Goal: Task Accomplishment & Management: Use online tool/utility

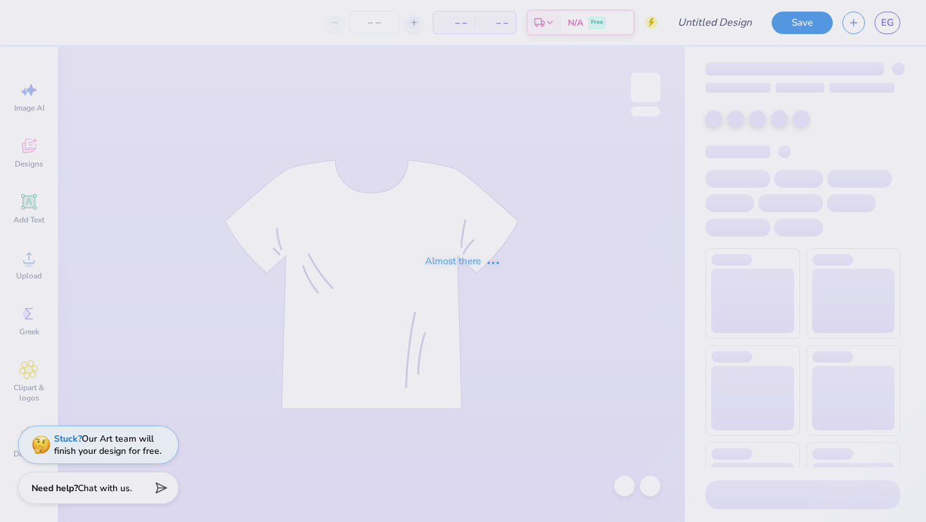
type input "[PERSON_NAME] : marketing"
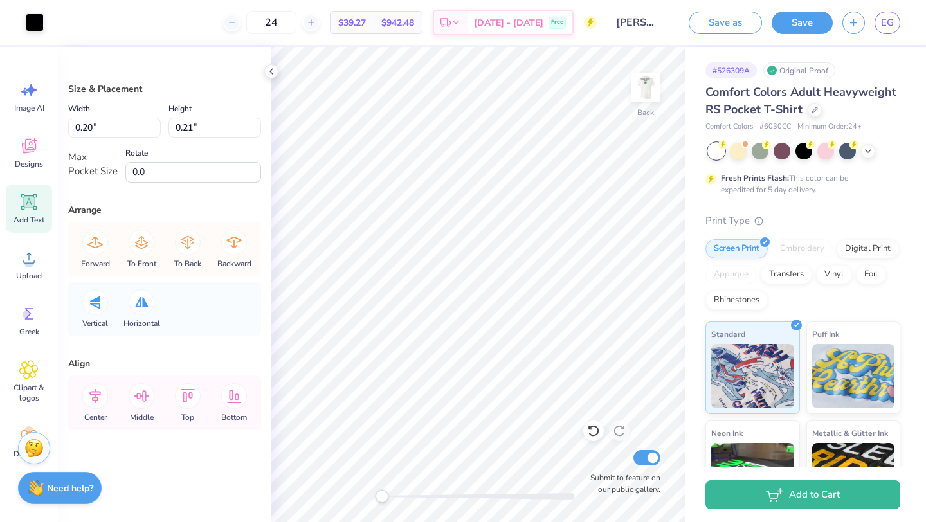
click at [28, 197] on icon at bounding box center [29, 202] width 12 height 12
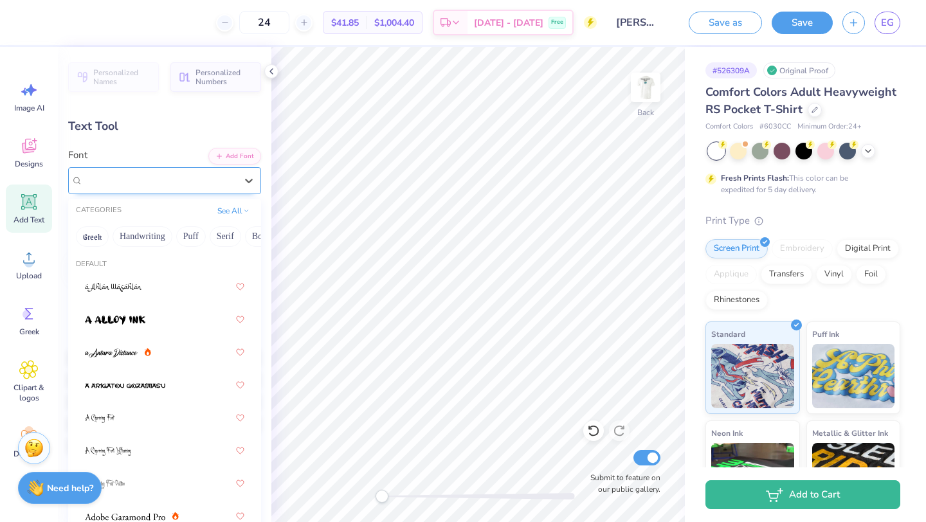
click at [171, 179] on div "Super Dream" at bounding box center [160, 180] width 156 height 20
click at [145, 320] on img at bounding box center [115, 320] width 60 height 9
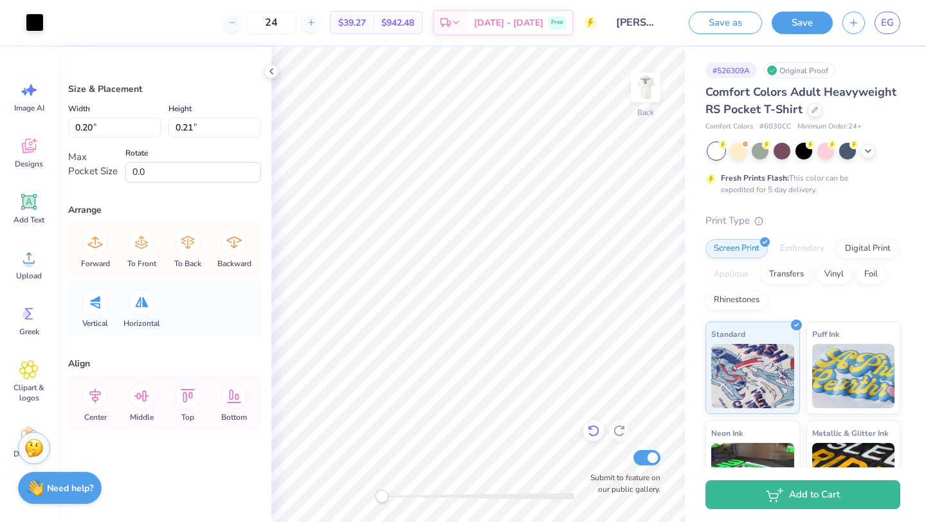
click at [591, 432] on icon at bounding box center [593, 431] width 13 height 13
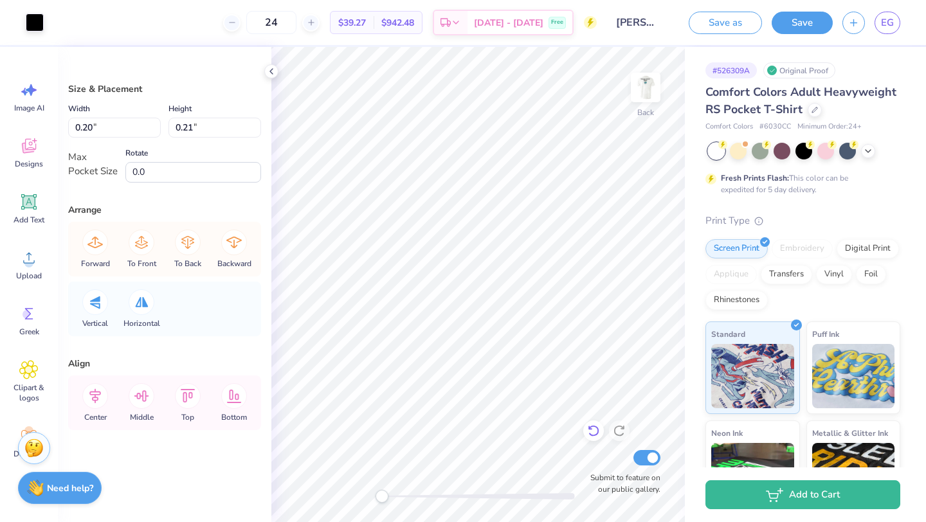
click at [591, 432] on icon at bounding box center [593, 431] width 13 height 13
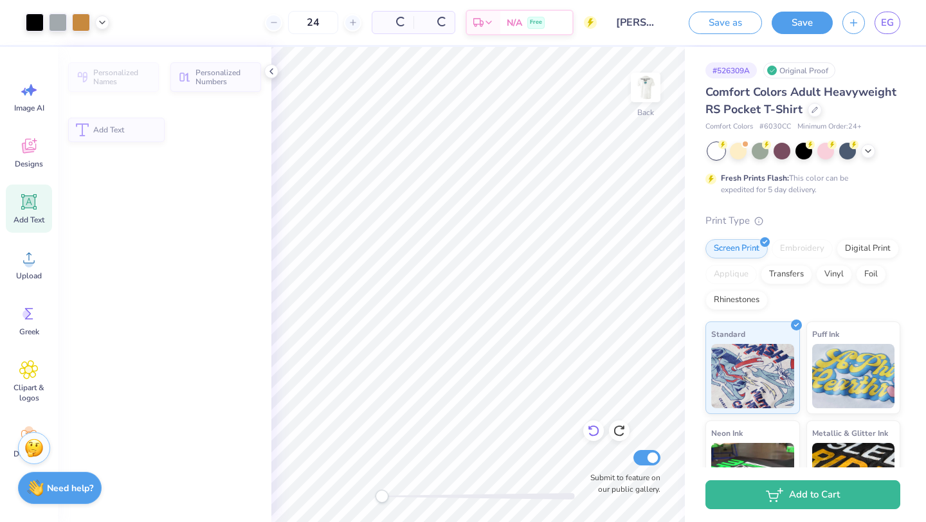
click at [591, 432] on icon at bounding box center [593, 431] width 13 height 13
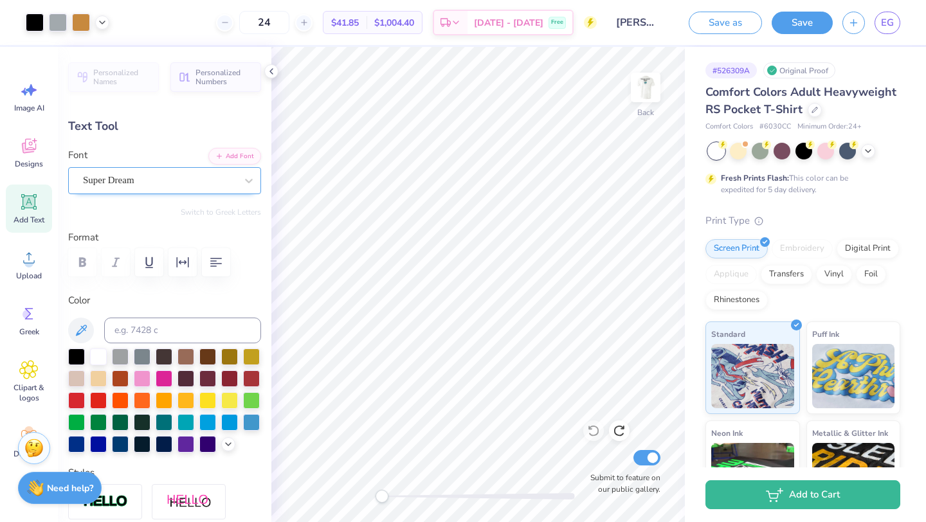
click at [223, 174] on div "Super Dream" at bounding box center [160, 180] width 156 height 20
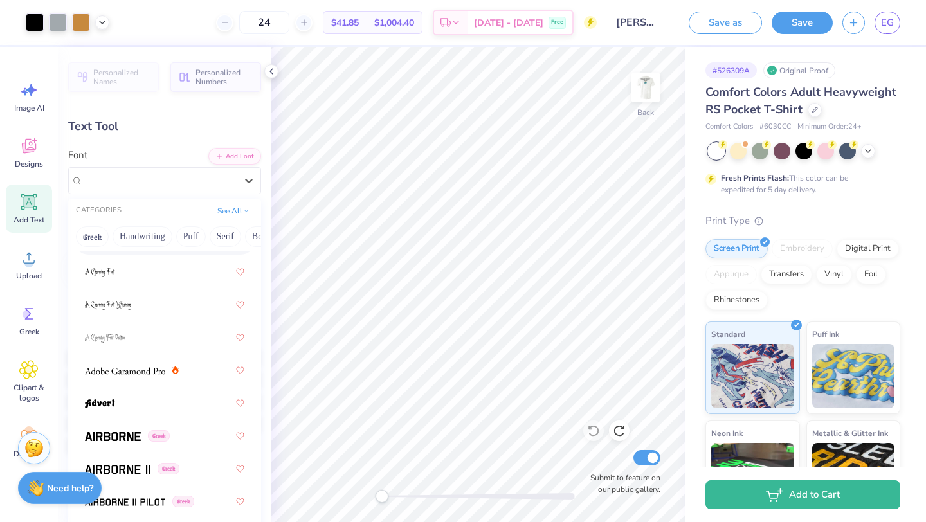
scroll to position [158, 0]
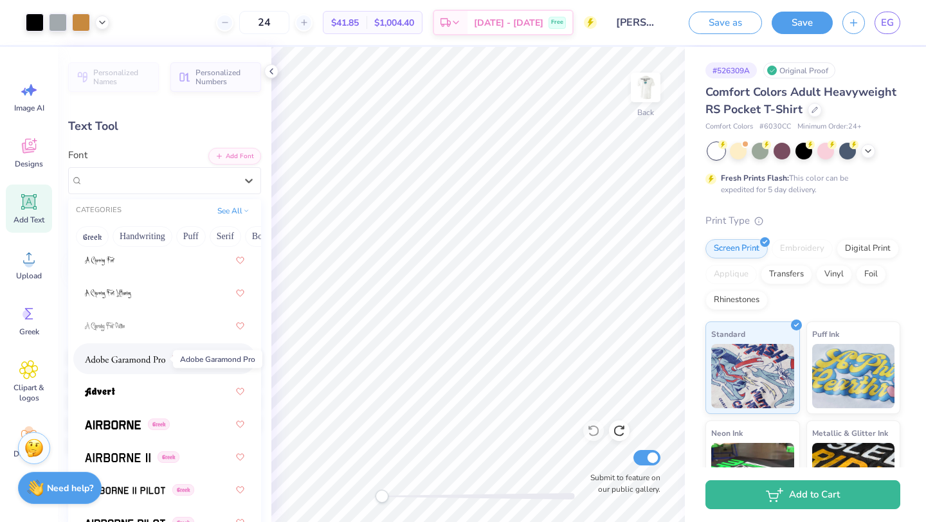
click at [113, 362] on img at bounding box center [125, 359] width 80 height 9
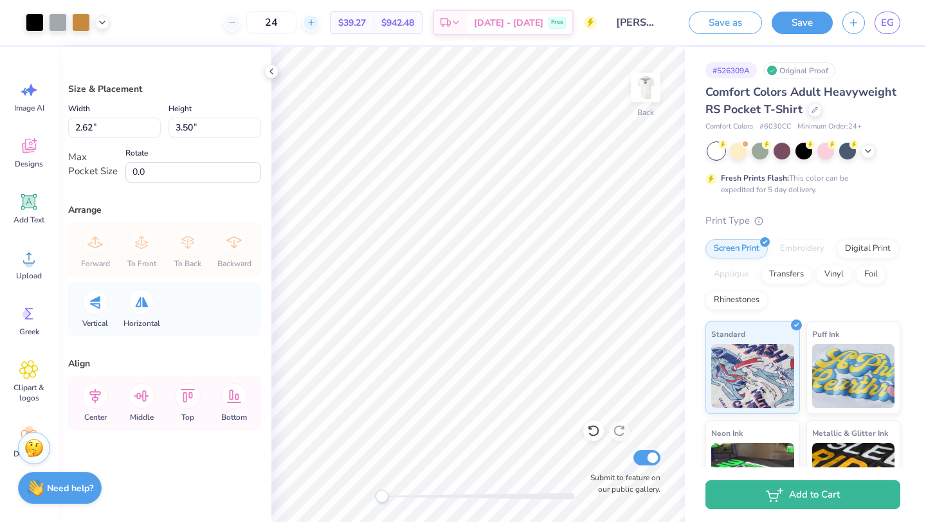
click at [316, 20] on icon at bounding box center [311, 22] width 9 height 9
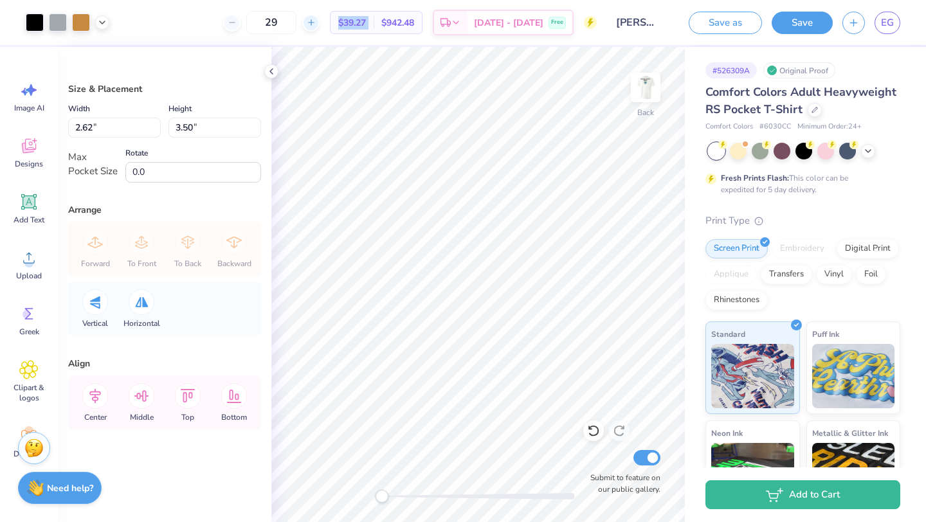
click at [316, 20] on icon at bounding box center [311, 22] width 9 height 9
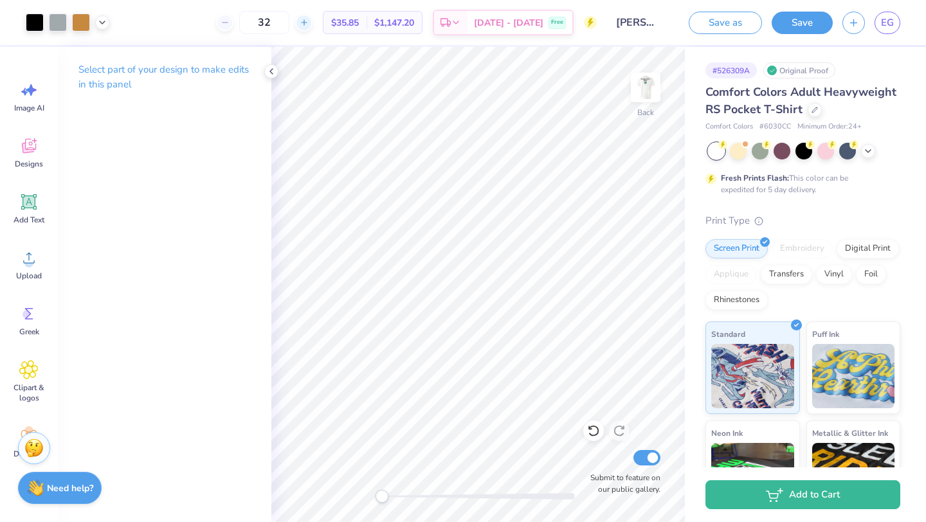
click at [304, 22] on line at bounding box center [304, 22] width 0 height 5
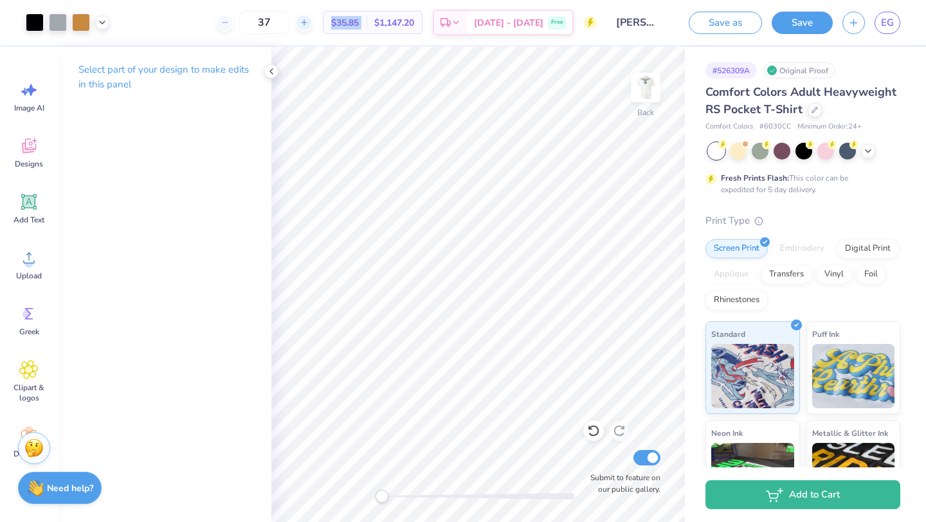
click at [304, 22] on line at bounding box center [304, 22] width 0 height 5
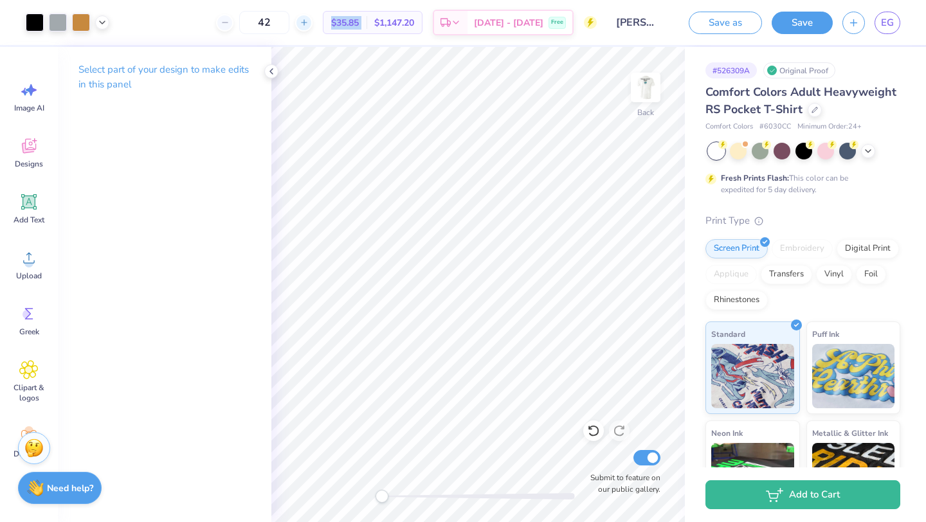
click at [304, 22] on line at bounding box center [304, 22] width 0 height 5
click at [313, 27] on div at bounding box center [303, 22] width 17 height 17
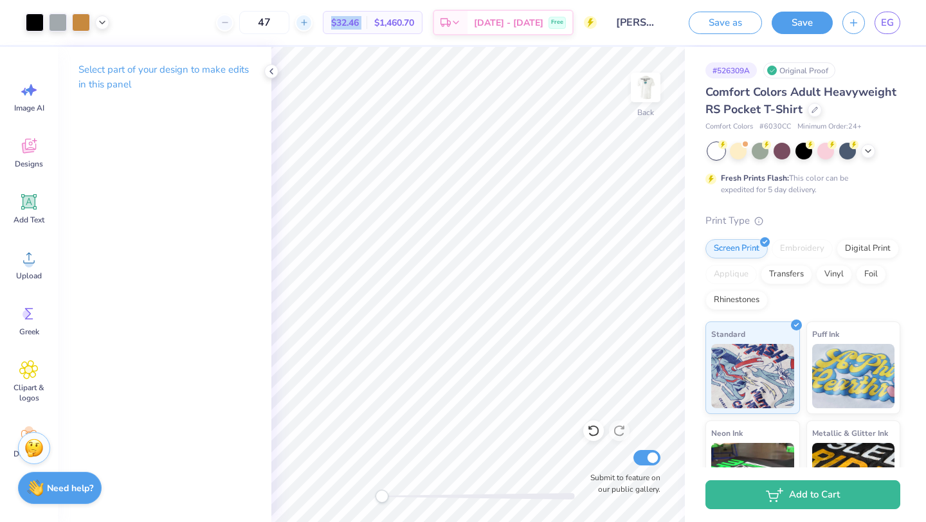
click at [313, 27] on div at bounding box center [303, 22] width 17 height 17
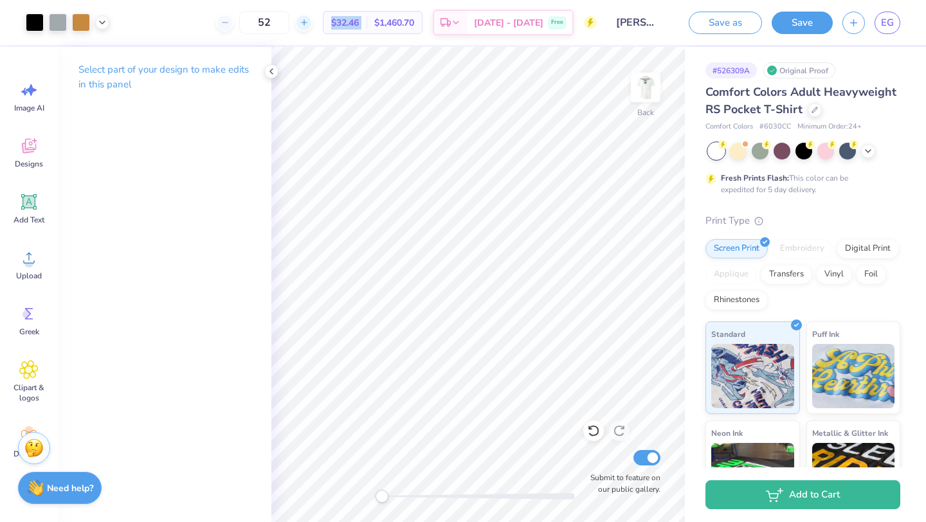
click at [313, 27] on div at bounding box center [303, 22] width 17 height 17
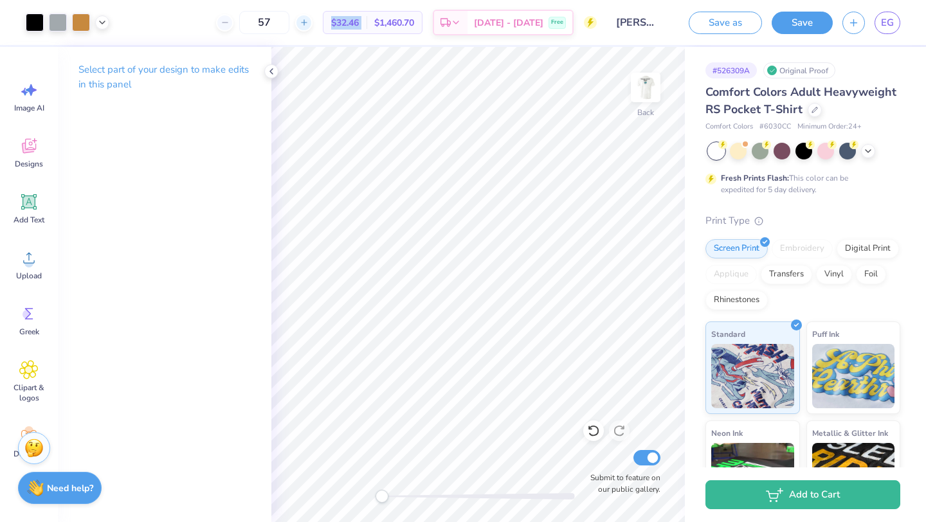
click at [313, 27] on div at bounding box center [303, 22] width 17 height 17
type input "59"
click at [289, 27] on input "59" at bounding box center [264, 22] width 50 height 23
drag, startPoint x: 302, startPoint y: 21, endPoint x: 248, endPoint y: 23, distance: 54.1
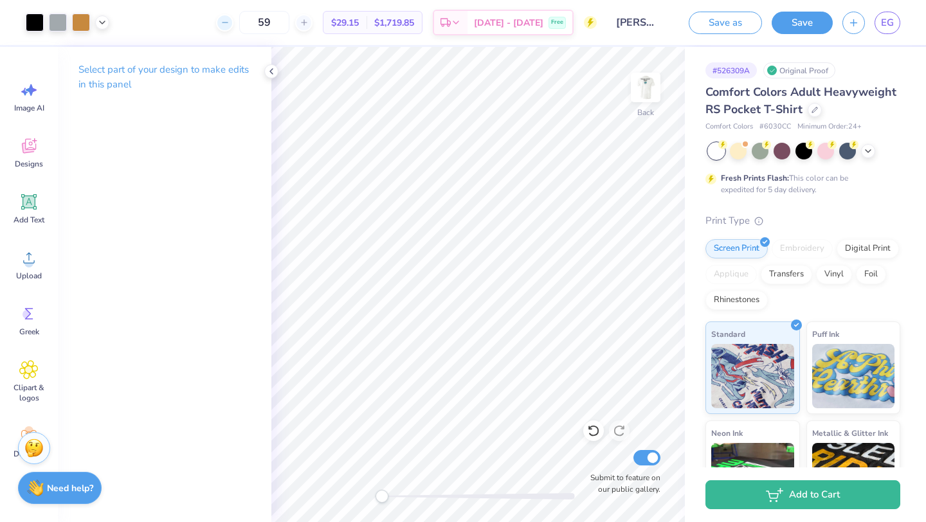
click at [248, 23] on div "59" at bounding box center [264, 22] width 96 height 23
click at [309, 21] on icon at bounding box center [304, 22] width 9 height 9
type input "101"
click at [289, 22] on input "101" at bounding box center [264, 22] width 50 height 23
drag, startPoint x: 297, startPoint y: 22, endPoint x: 257, endPoint y: 19, distance: 39.4
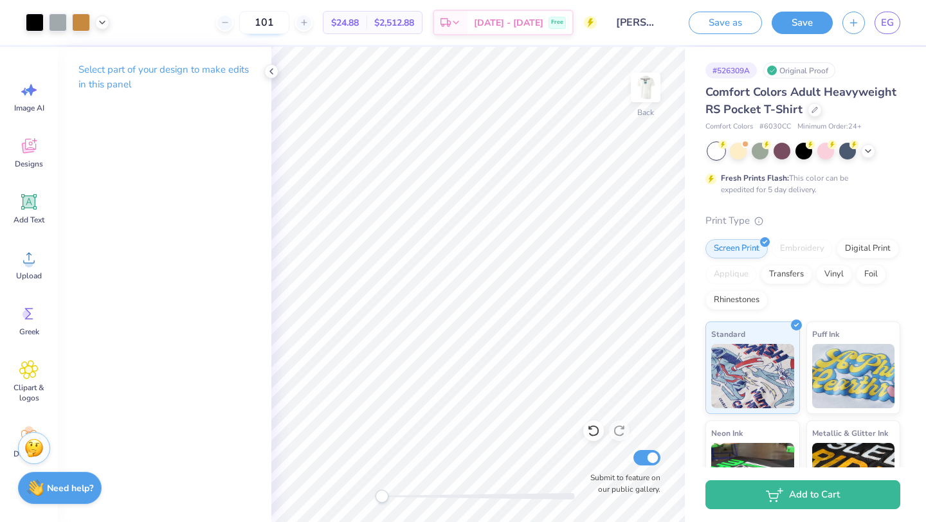
click at [257, 19] on input "101" at bounding box center [264, 22] width 50 height 23
type input "300"
click at [461, 27] on icon at bounding box center [456, 24] width 10 height 10
